Goal: Information Seeking & Learning: Check status

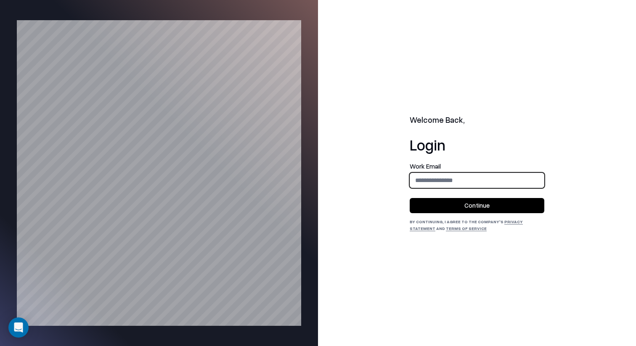
click at [422, 173] on input "email" at bounding box center [477, 181] width 134 height 16
type input "**********"
click at [487, 202] on button "Continue" at bounding box center [477, 205] width 135 height 15
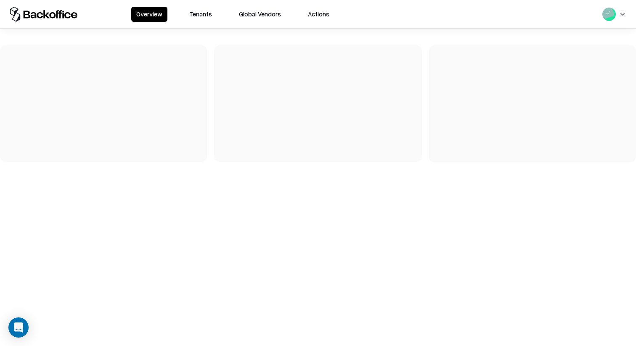
click at [203, 16] on button "Tenants" at bounding box center [200, 14] width 33 height 15
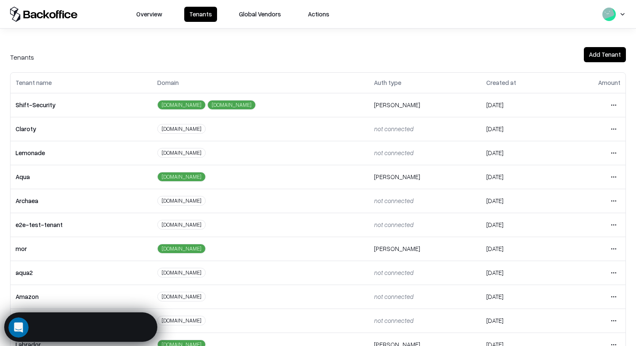
click at [204, 45] on div "Tenants Add Tenant Tenant name Domain Auth type Created at Amount Shift-Securit…" at bounding box center [318, 188] width 636 height 318
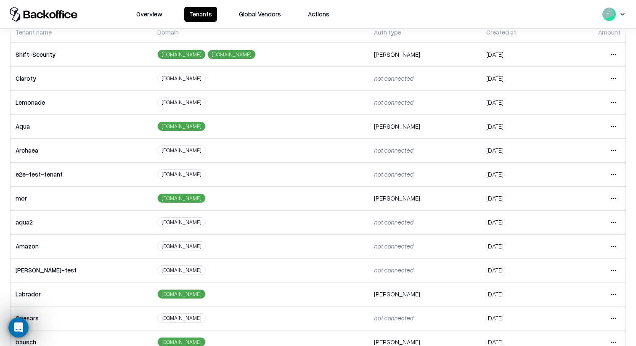
scroll to position [93, 0]
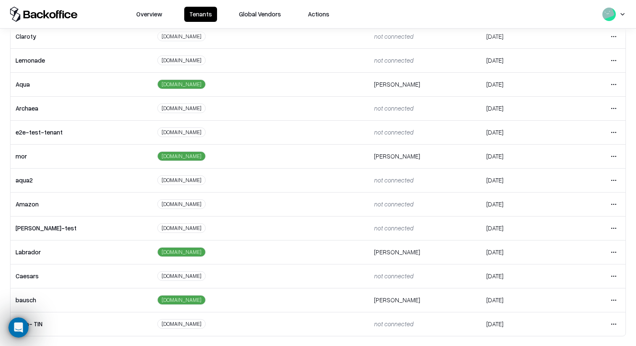
click at [615, 300] on html "Overview Tenants Global Vendors Actions Tenants Add Tenant Tenant name Domain A…" at bounding box center [318, 173] width 636 height 346
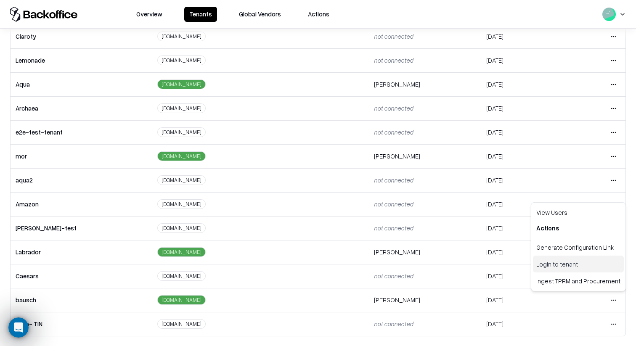
click at [566, 266] on div "Login to tenant" at bounding box center [578, 264] width 91 height 17
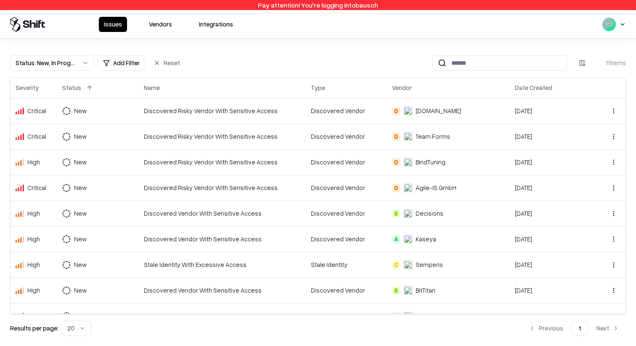
click at [154, 20] on button "Vendors" at bounding box center [160, 24] width 33 height 15
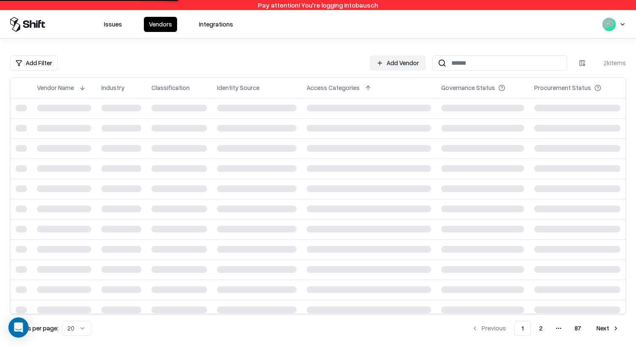
click at [41, 62] on html "Pay attention! You're logging into bausch Issues Vendors Integrations Add Filte…" at bounding box center [318, 173] width 636 height 346
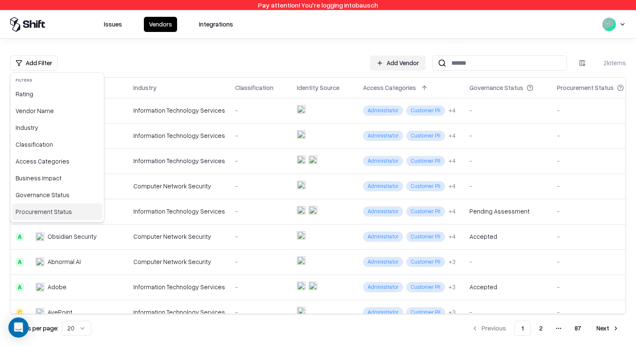
click at [45, 213] on div "Procurement Status" at bounding box center [57, 212] width 90 height 17
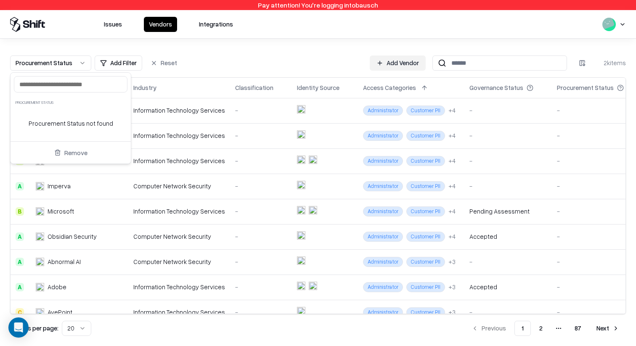
click at [68, 84] on input "text" at bounding box center [70, 84] width 103 height 9
click at [59, 125] on div "Procurement Status not found" at bounding box center [71, 123] width 120 height 29
click at [104, 67] on html "Pay attention! You're logging into bausch Issues Vendors Integrations Procureme…" at bounding box center [318, 173] width 636 height 346
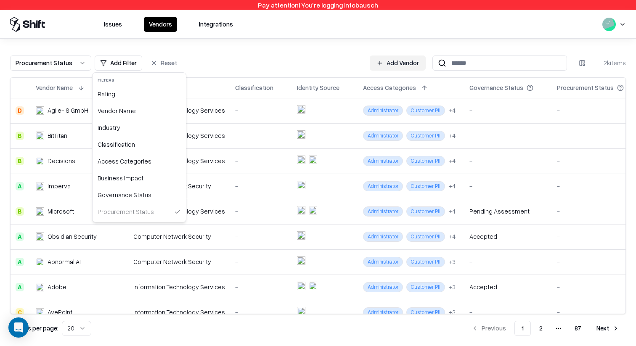
click at [106, 66] on html "Pay attention! You're logging into bausch Issues Vendors Integrations Procureme…" at bounding box center [318, 173] width 636 height 346
click at [138, 114] on div "Vendor Name" at bounding box center [139, 111] width 90 height 17
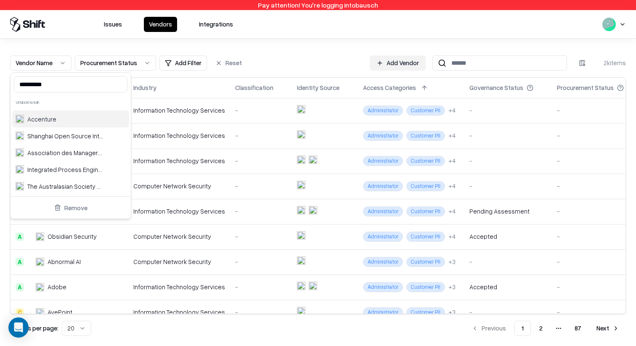
type input "*********"
click at [49, 114] on div "Accenture" at bounding box center [70, 119] width 117 height 17
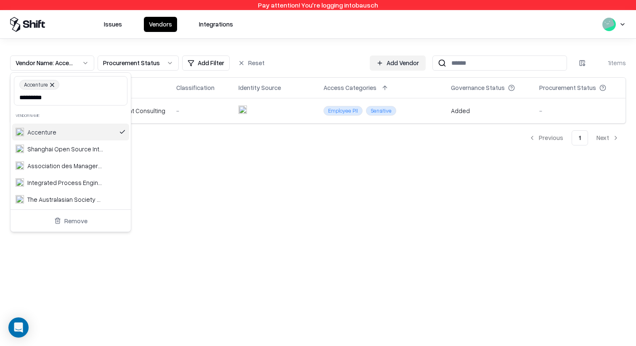
click at [192, 168] on html "Pay attention! You're logging into bausch Issues Vendors Integrations Vendor Na…" at bounding box center [318, 173] width 636 height 346
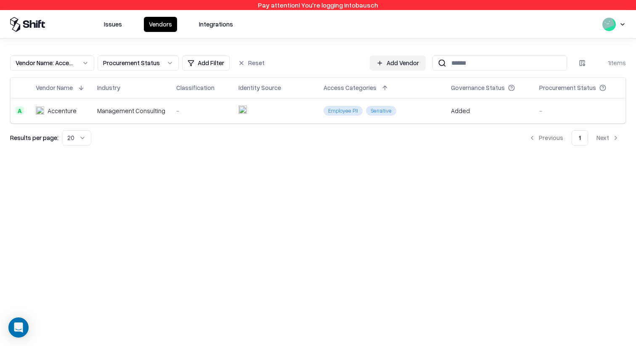
click at [58, 115] on div "Accenture" at bounding box center [62, 110] width 29 height 9
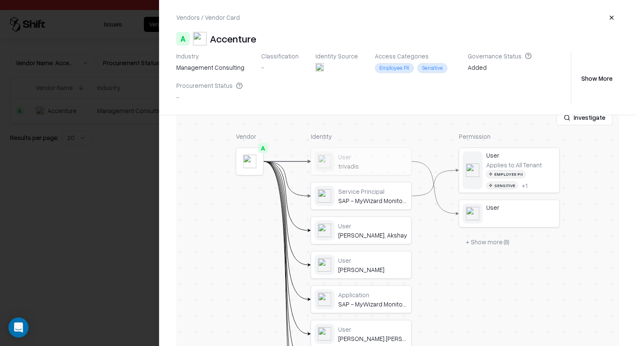
scroll to position [247, 0]
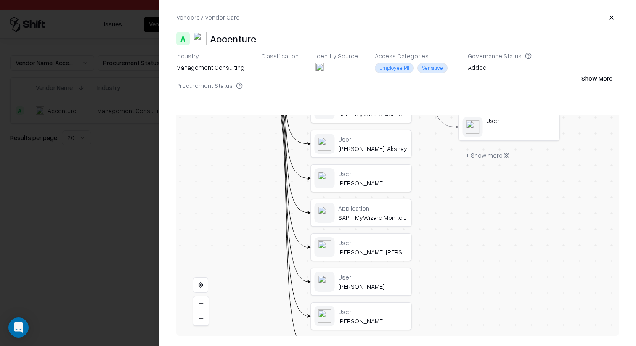
click at [128, 72] on div at bounding box center [318, 173] width 636 height 346
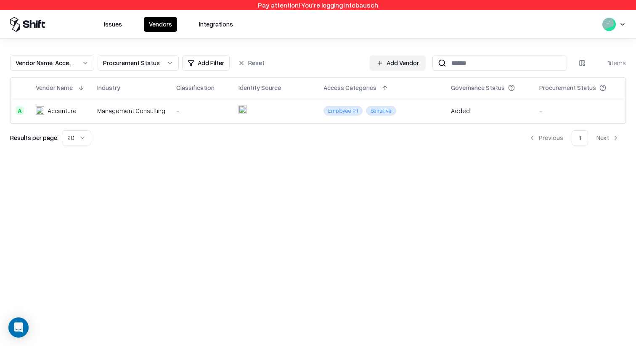
click at [74, 106] on td "Accenture" at bounding box center [61, 110] width 61 height 25
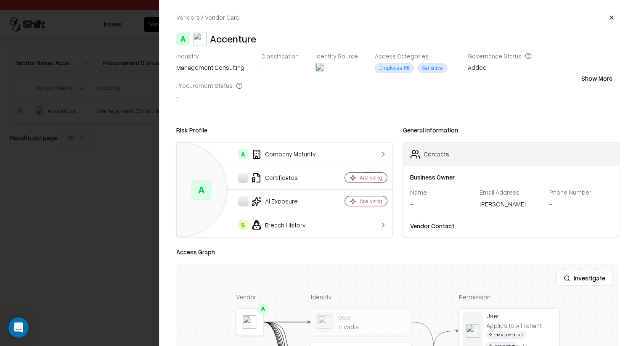
click at [114, 86] on div at bounding box center [318, 173] width 636 height 346
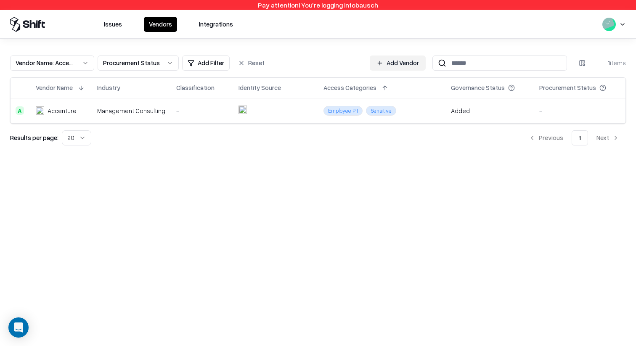
click at [70, 67] on div "Vendor Name : Accenture" at bounding box center [46, 62] width 60 height 9
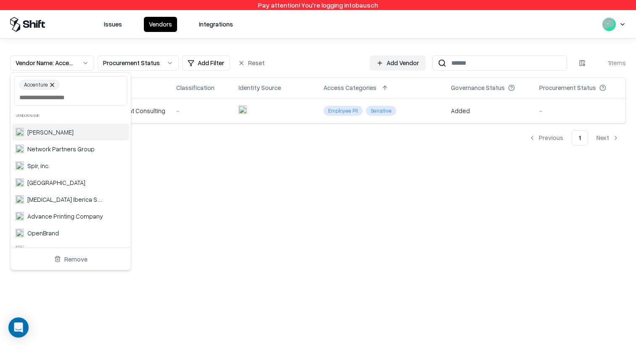
click at [67, 65] on html "Pay attention! You're logging into bausch Issues Vendors Integrations Vendor Na…" at bounding box center [318, 173] width 636 height 346
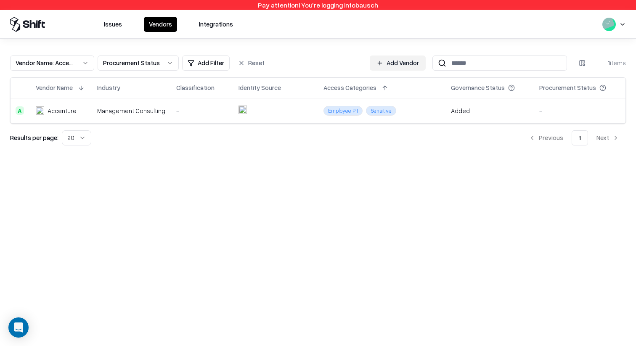
click at [67, 65] on div "Vendor Name : Accenture" at bounding box center [46, 62] width 60 height 9
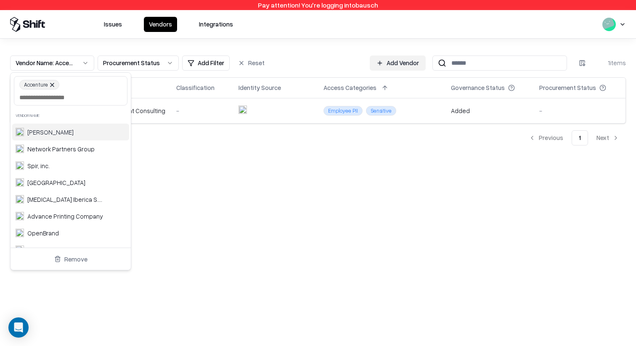
click at [63, 62] on html "Pay attention! You're logging into bausch Issues Vendors Integrations Vendor Na…" at bounding box center [318, 173] width 636 height 346
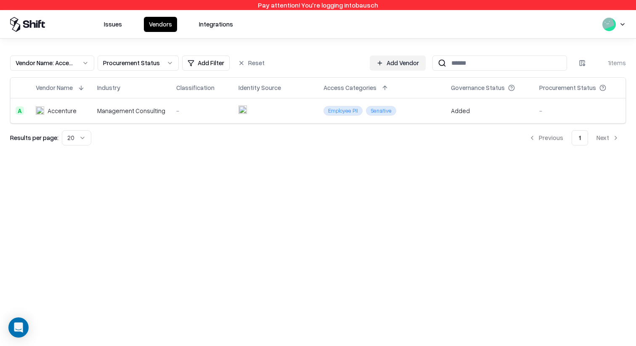
click at [63, 62] on div "Vendor Name : Accenture" at bounding box center [46, 62] width 60 height 9
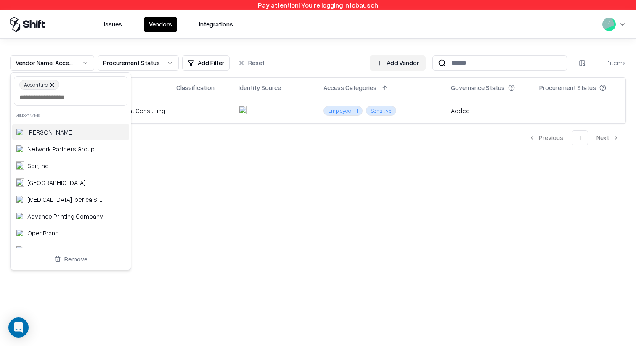
click at [53, 82] on button at bounding box center [52, 84] width 5 height 5
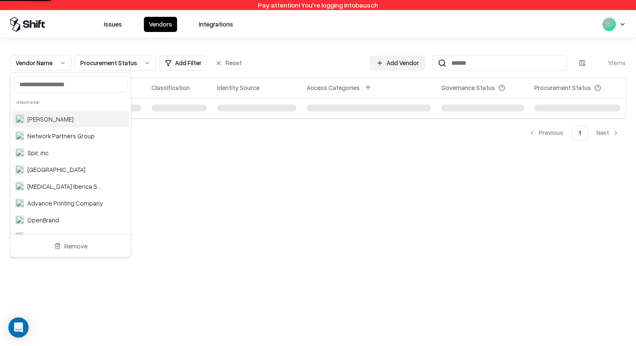
click at [60, 86] on input "text" at bounding box center [70, 84] width 103 height 9
paste input "**********"
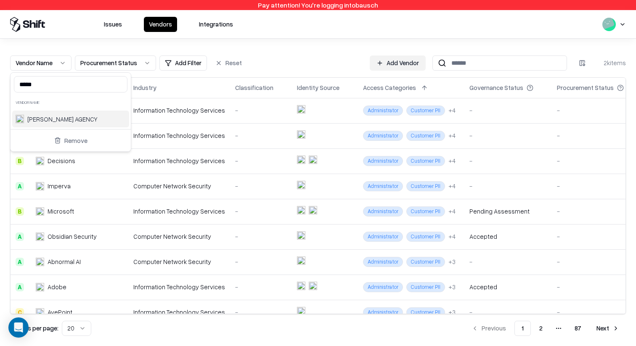
type input "*****"
click at [32, 120] on div "[PERSON_NAME] AGENCY" at bounding box center [62, 119] width 70 height 9
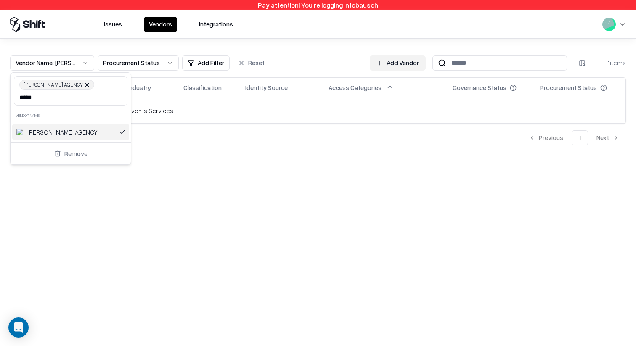
click at [261, 49] on html "Pay attention! You're logging into bausch Issues Vendors Integrations Vendor Na…" at bounding box center [318, 173] width 636 height 346
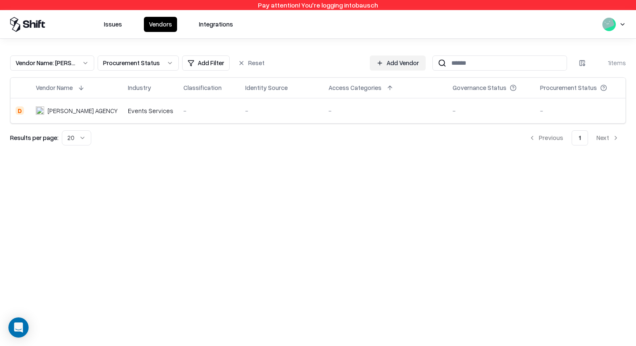
click at [83, 109] on div "[PERSON_NAME] AGENCY" at bounding box center [83, 110] width 70 height 9
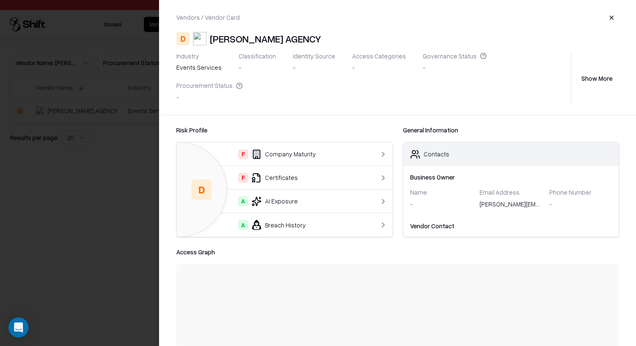
click at [581, 71] on button "Show More" at bounding box center [597, 78] width 45 height 15
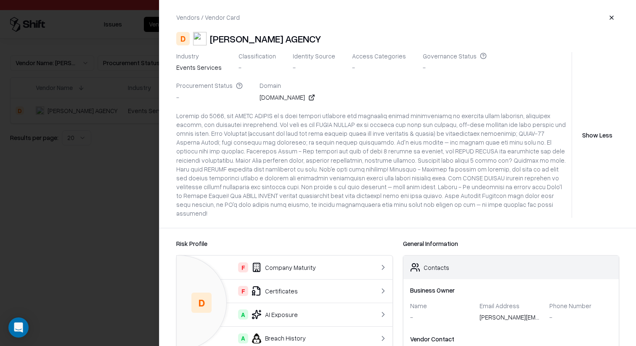
click at [243, 82] on icon at bounding box center [239, 85] width 7 height 7
click at [243, 82] on div "Procurement Status" at bounding box center [209, 86] width 66 height 8
click at [146, 131] on div at bounding box center [318, 173] width 636 height 346
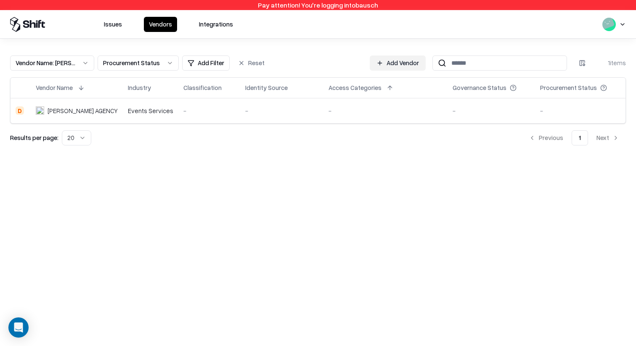
click at [55, 106] on div "[PERSON_NAME] AGENCY" at bounding box center [83, 110] width 70 height 9
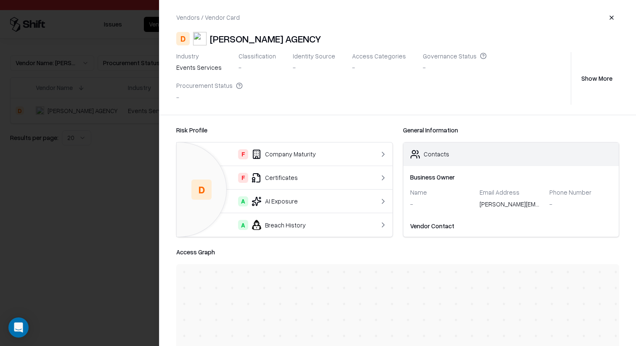
click at [598, 71] on button "Show More" at bounding box center [597, 78] width 45 height 15
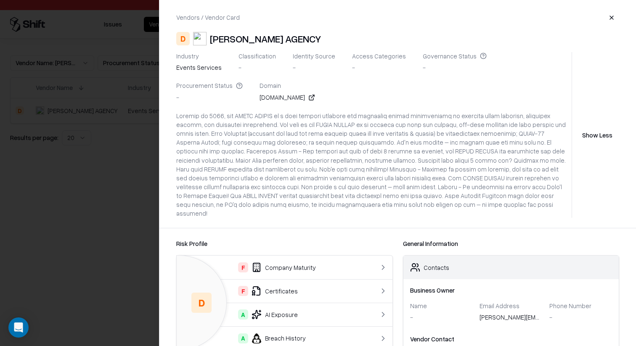
click at [608, 16] on button "button" at bounding box center [611, 17] width 15 height 15
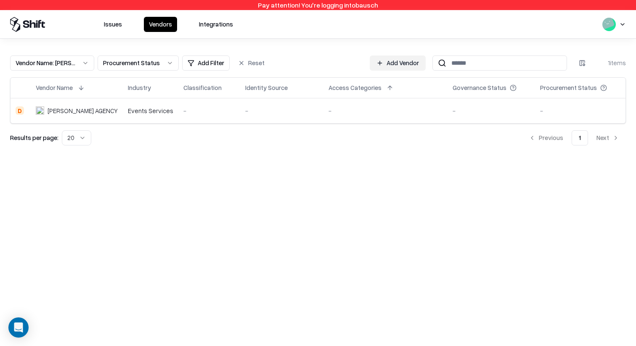
click at [73, 60] on div "Vendor Name : [PERSON_NAME] AGENCY" at bounding box center [46, 62] width 60 height 9
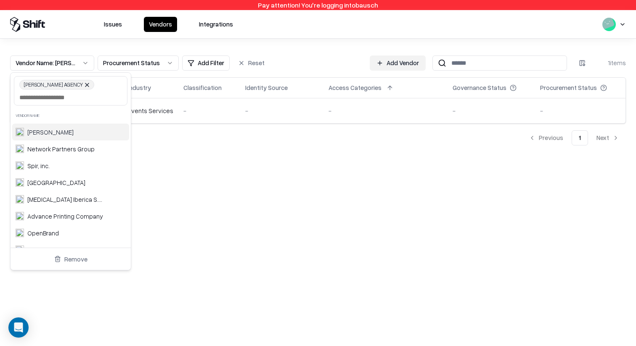
click at [85, 85] on button at bounding box center [87, 84] width 5 height 5
